Goal: Task Accomplishment & Management: Manage account settings

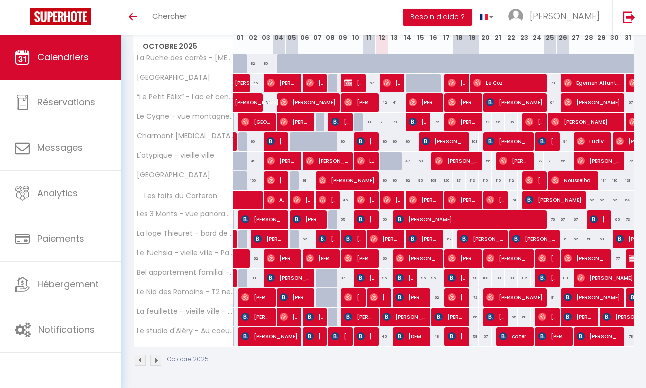
scroll to position [153, 0]
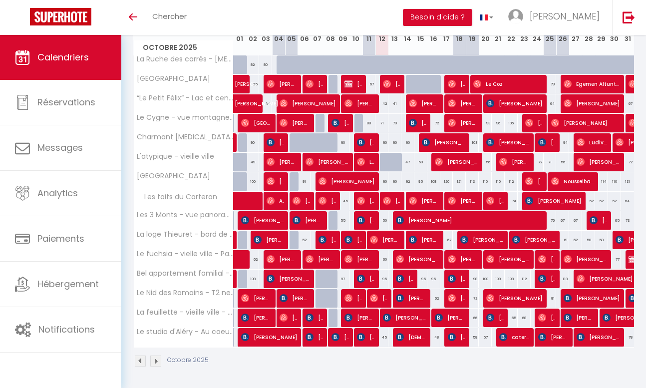
click at [361, 109] on span "[PERSON_NAME]" at bounding box center [360, 103] width 30 height 19
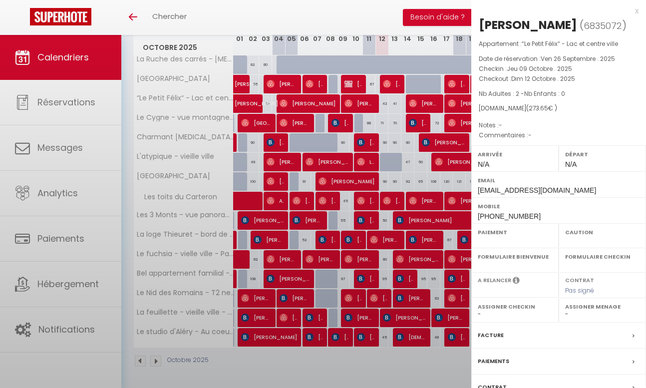
select select "OK"
select select "0"
select select "1"
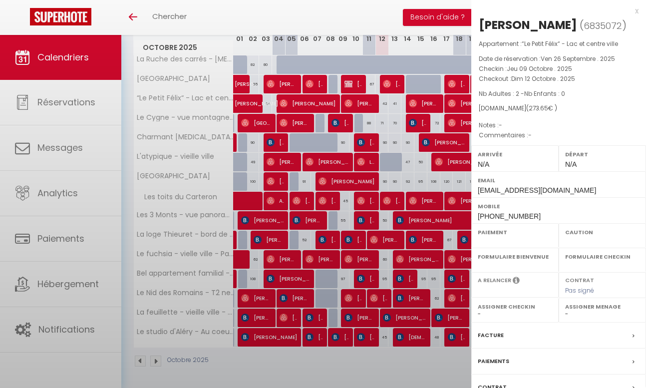
select select
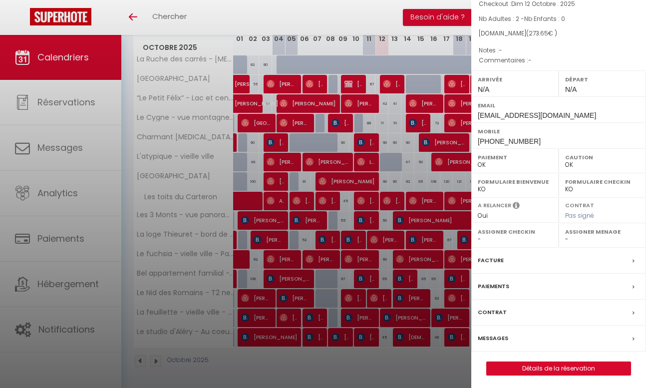
scroll to position [74, 0]
click at [492, 329] on div "Messages" at bounding box center [558, 339] width 175 height 26
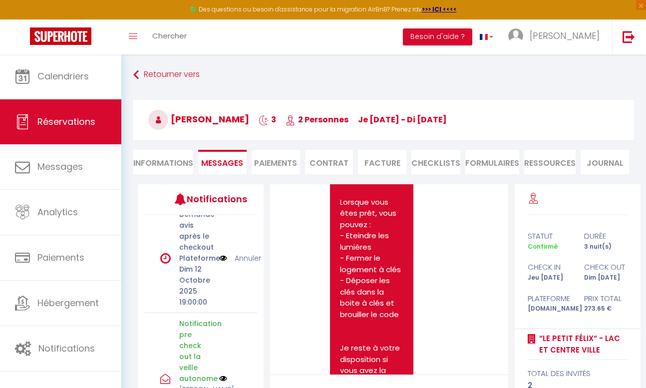
scroll to position [12, 0]
click at [246, 258] on link "Annuler" at bounding box center [248, 257] width 26 height 11
